Goal: Navigation & Orientation: Find specific page/section

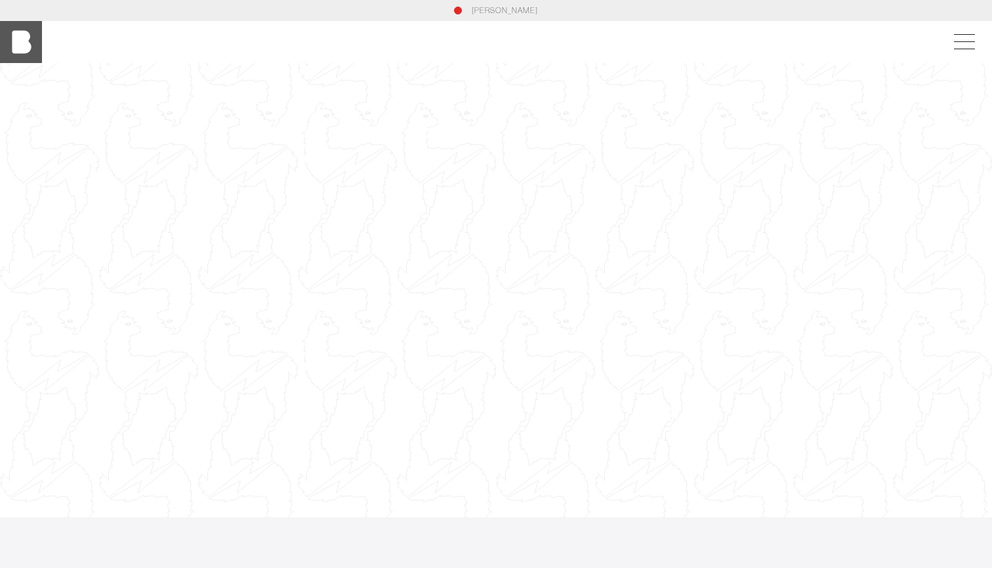
click at [28, 50] on img at bounding box center [21, 42] width 42 height 42
click at [967, 47] on span at bounding box center [962, 42] width 30 height 24
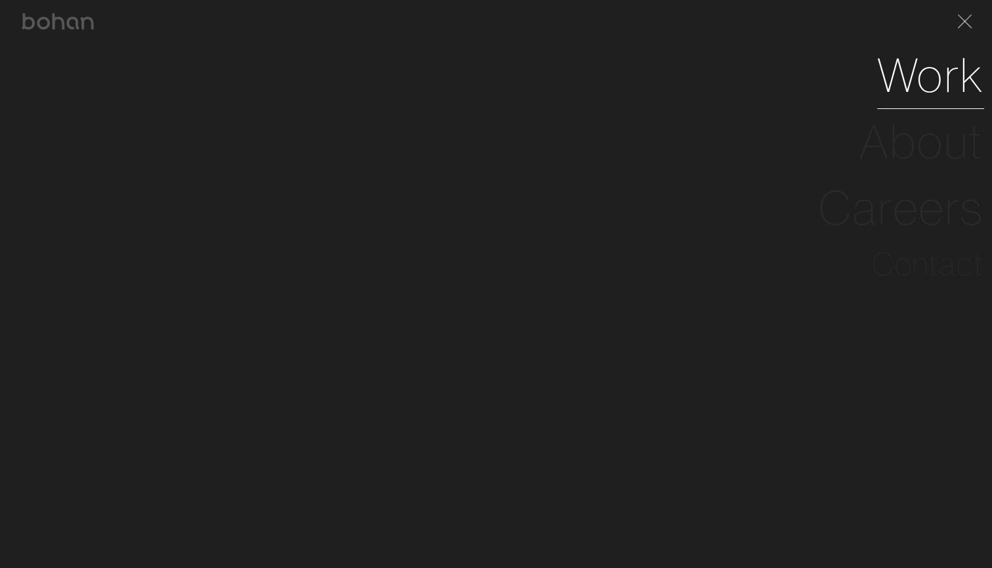
click at [942, 82] on link "Work" at bounding box center [930, 75] width 107 height 66
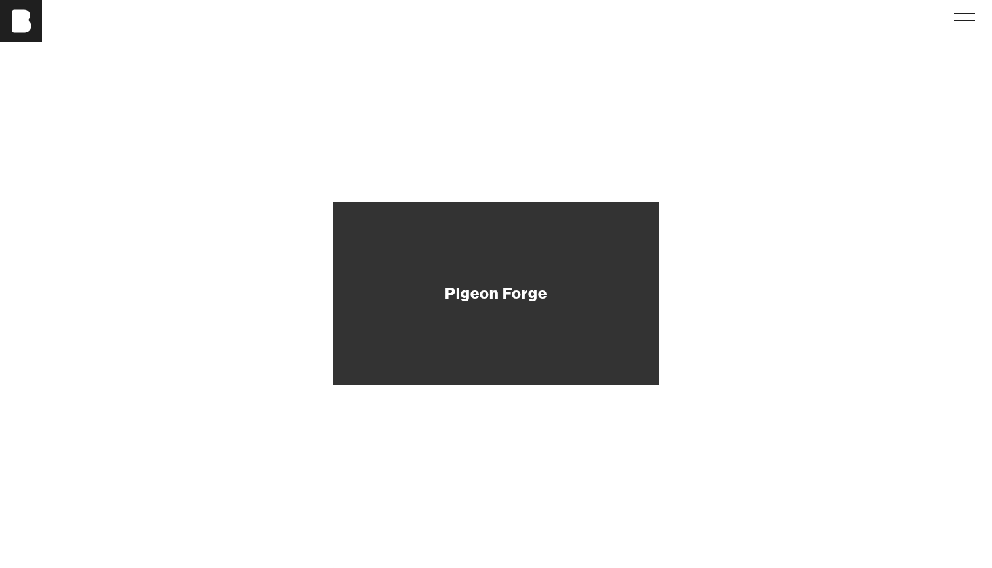
scroll to position [381, 0]
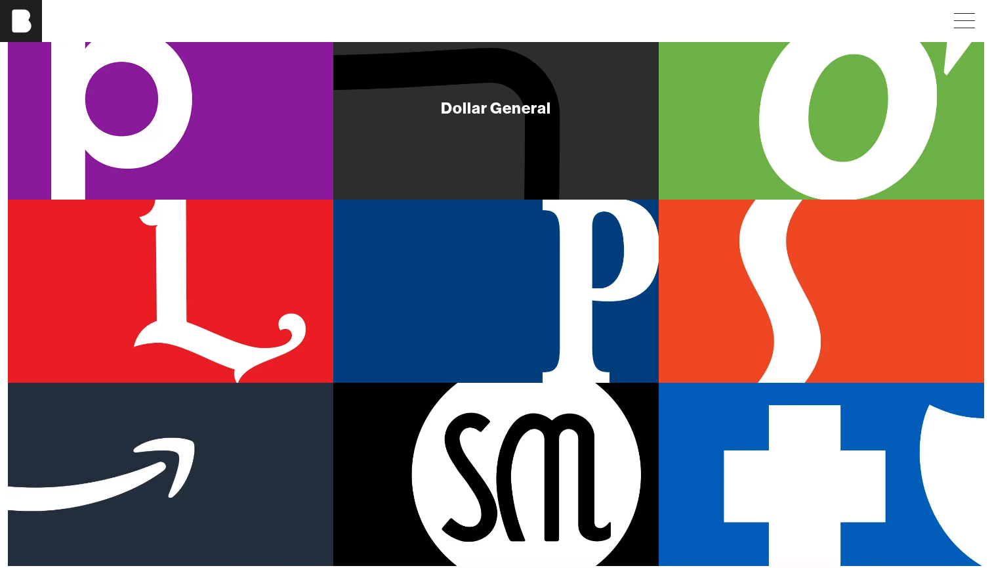
click at [513, 148] on div "Dollar General" at bounding box center [496, 107] width 326 height 183
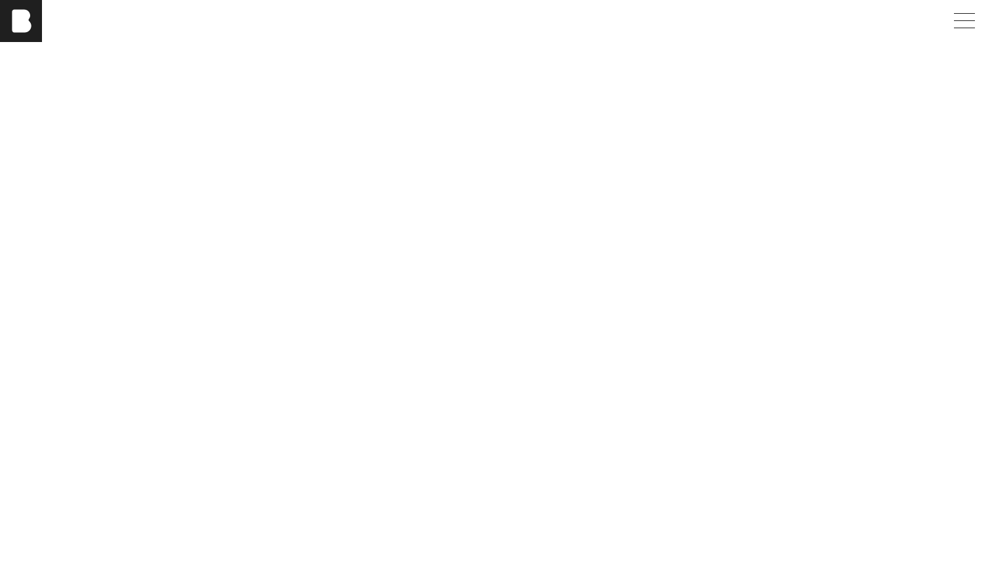
scroll to position [1401, 0]
click at [30, 19] on img at bounding box center [21, 21] width 42 height 42
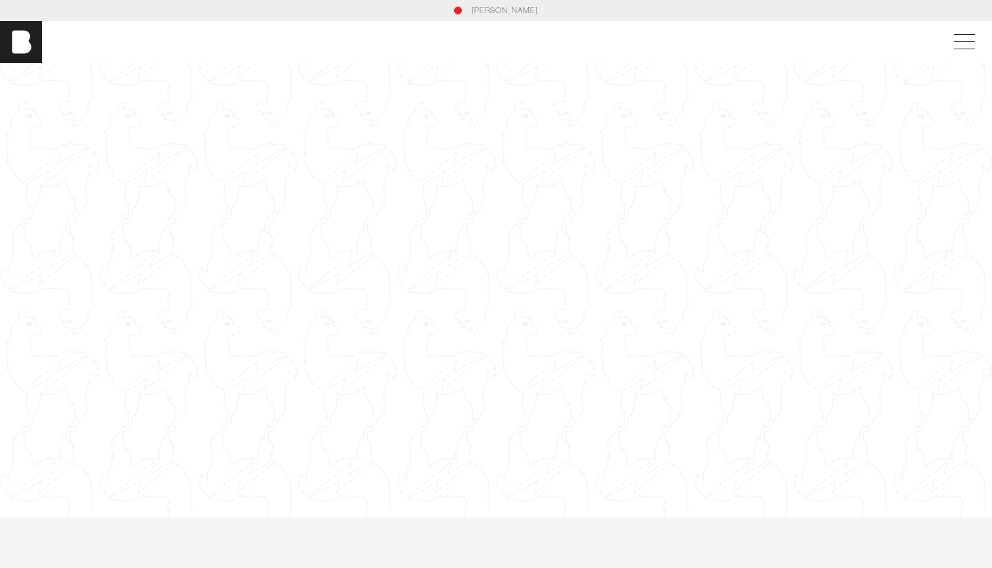
click at [499, 11] on link "[PERSON_NAME]" at bounding box center [505, 11] width 66 height 12
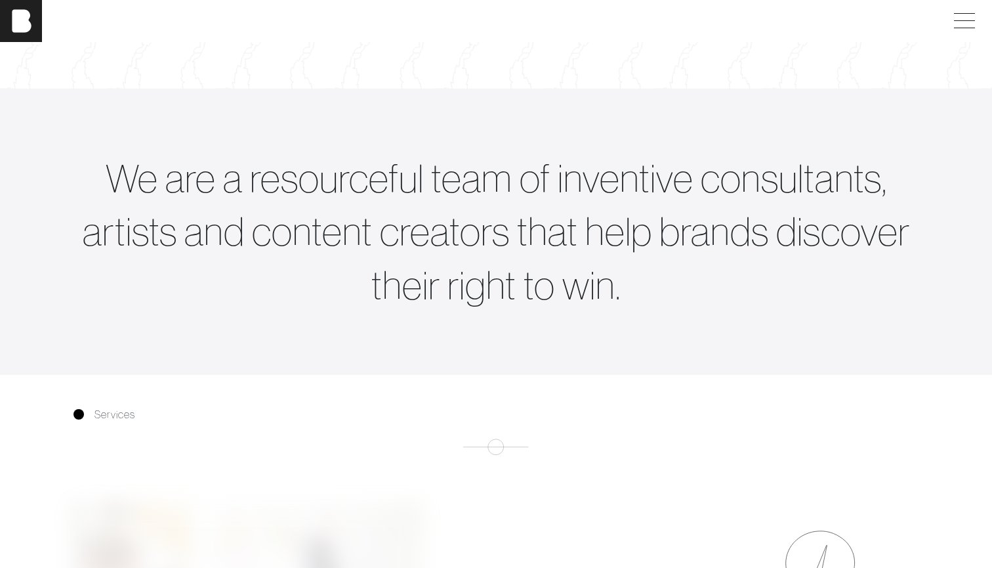
scroll to position [65, 0]
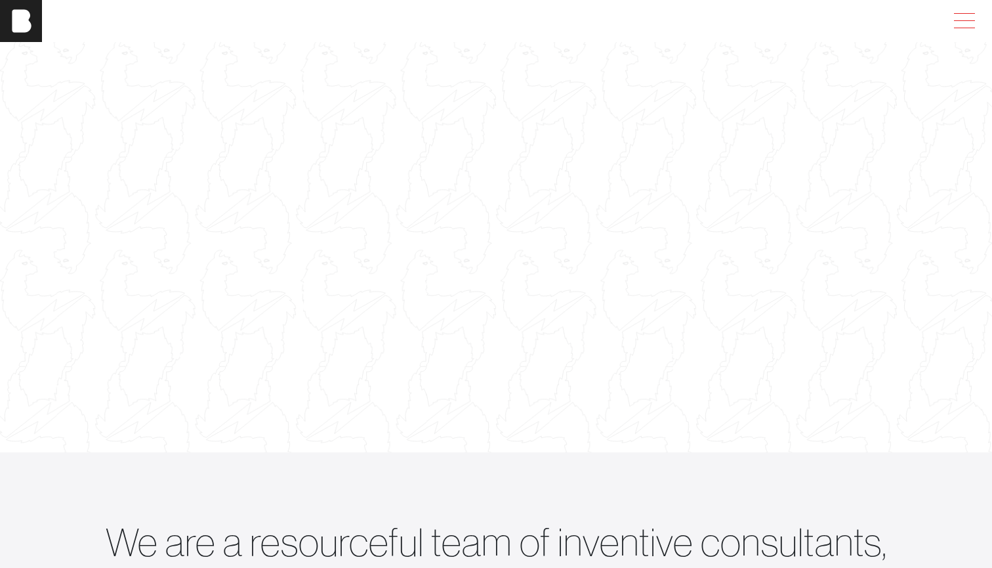
click at [971, 18] on span at bounding box center [962, 21] width 30 height 24
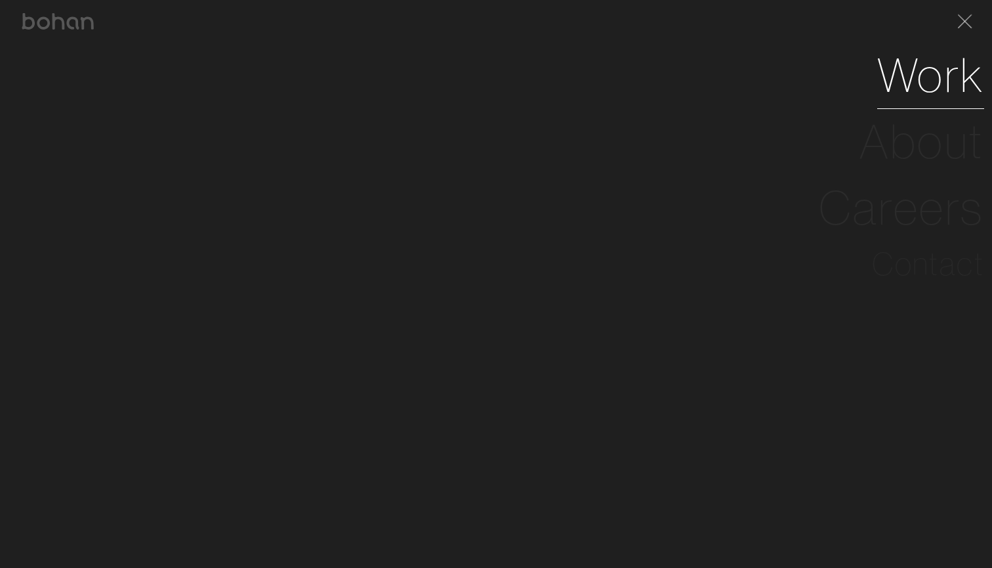
click at [921, 66] on link "Work" at bounding box center [930, 75] width 107 height 66
